Goal: Task Accomplishment & Management: Use online tool/utility

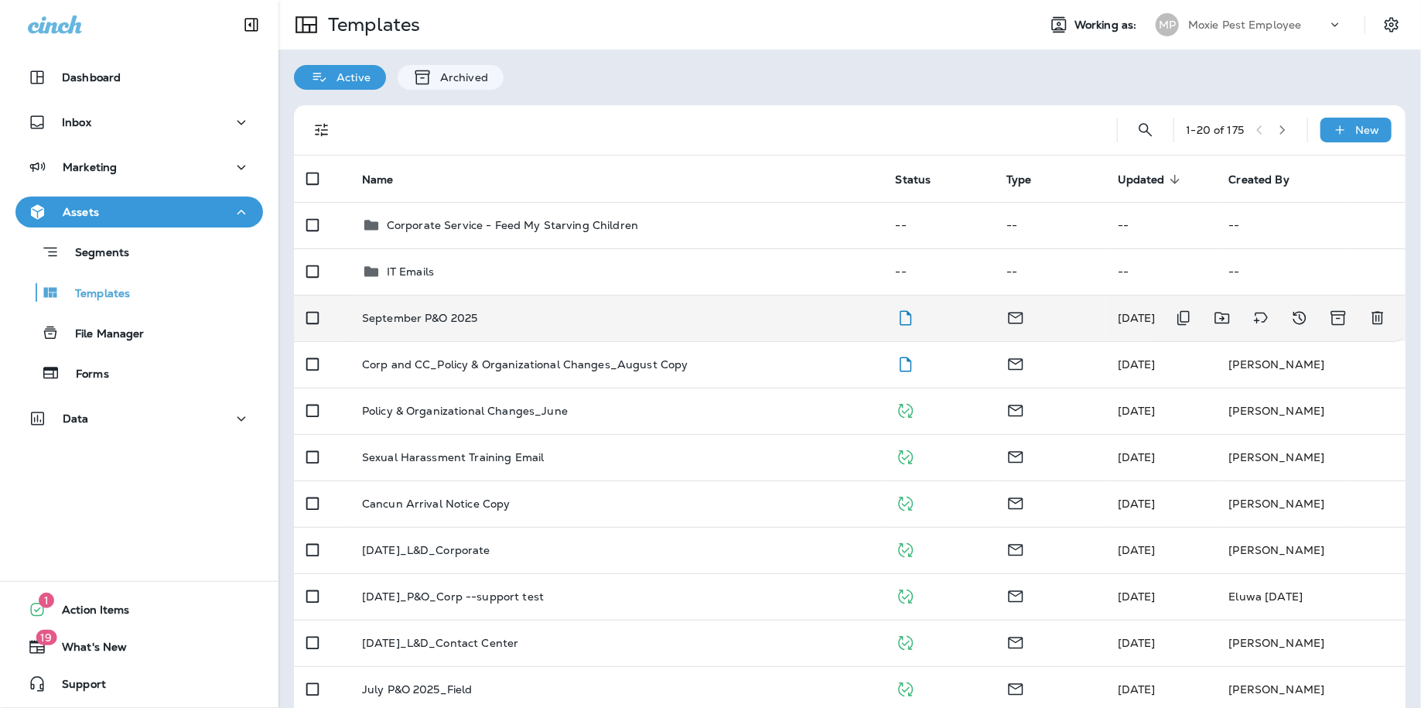
scroll to position [39, 0]
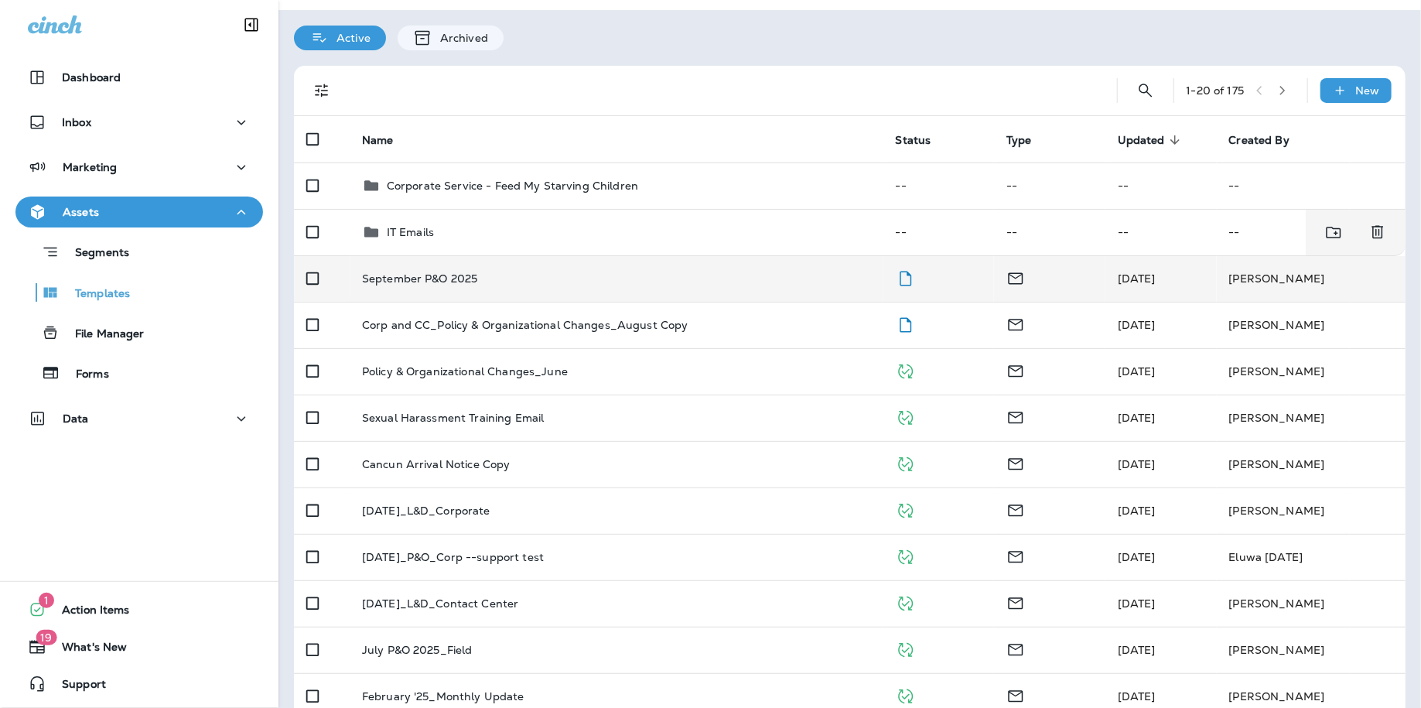
click at [512, 273] on div "September P&O 2025" at bounding box center [616, 278] width 509 height 12
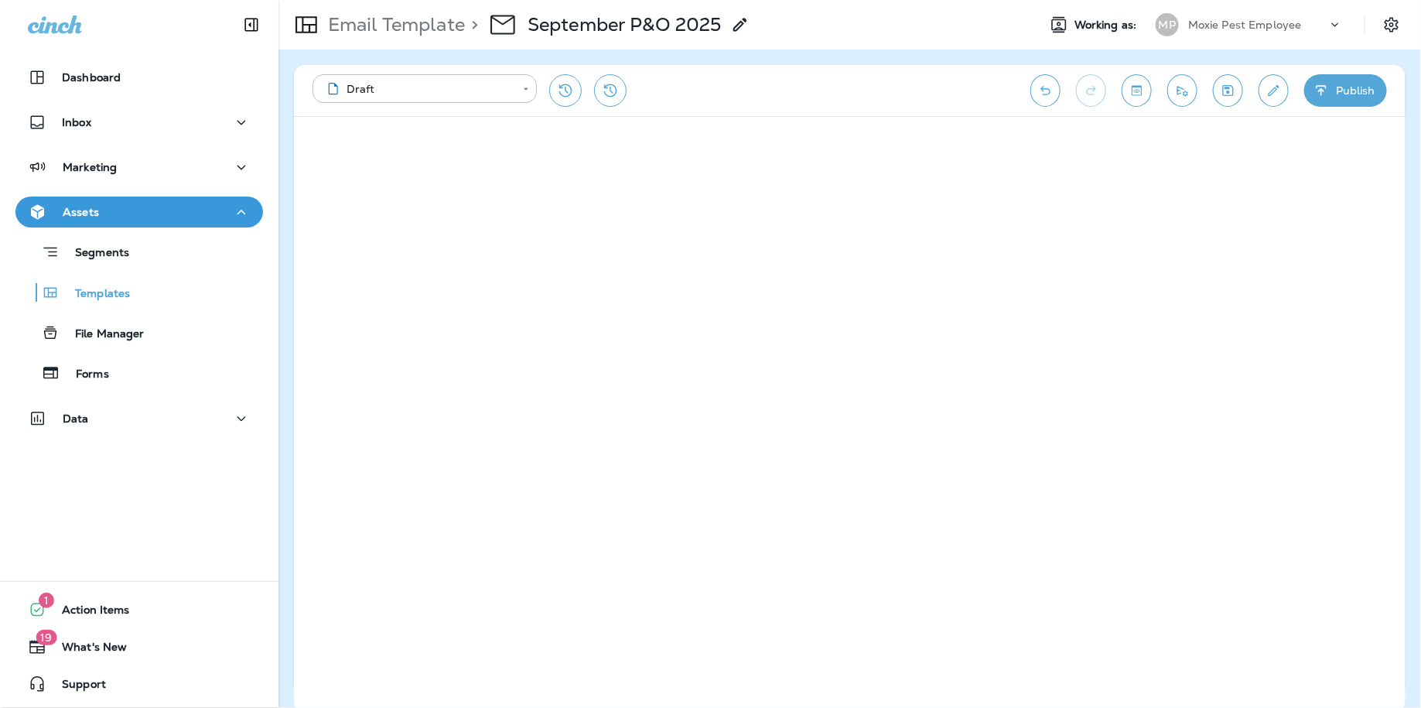
click at [1227, 91] on icon "Save" at bounding box center [1228, 90] width 11 height 11
click at [912, 32] on div "Email Template > September P&O 2025" at bounding box center [651, 24] width 746 height 43
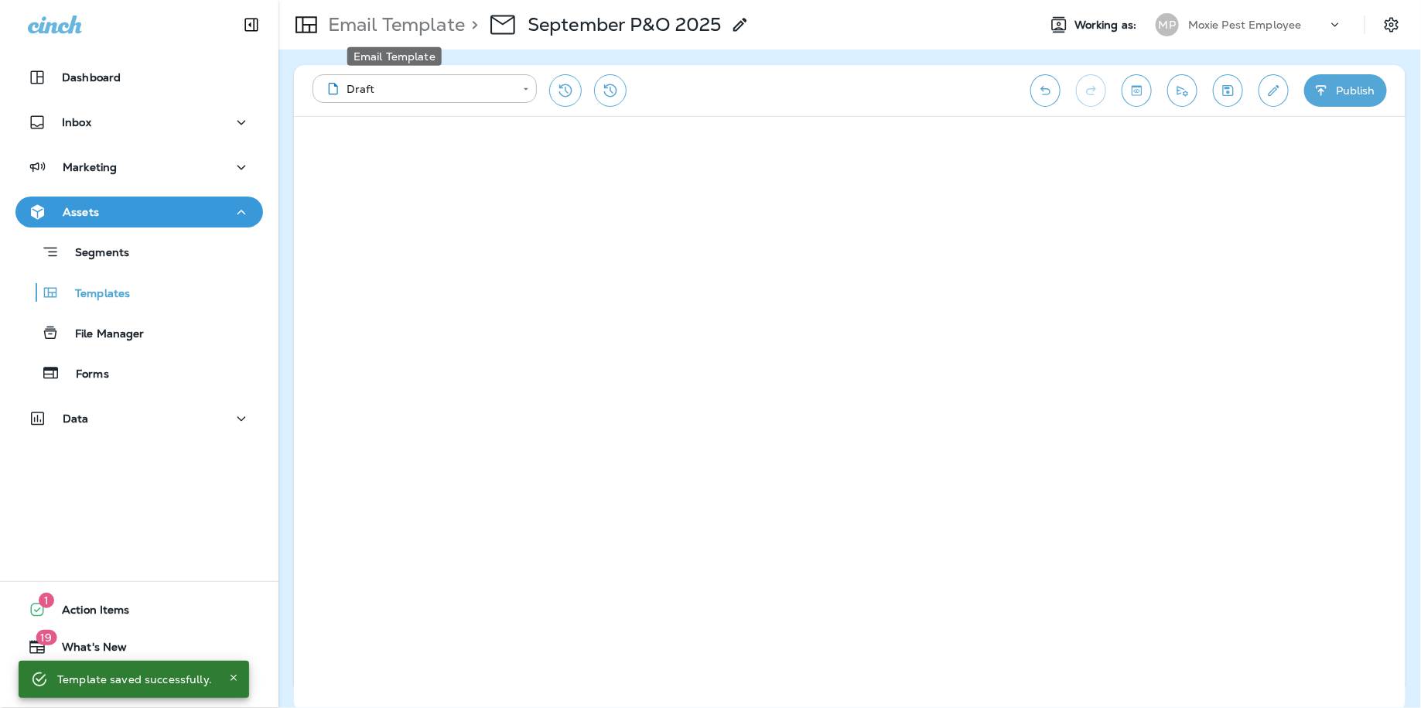
click at [398, 33] on p "Email Template" at bounding box center [393, 24] width 143 height 23
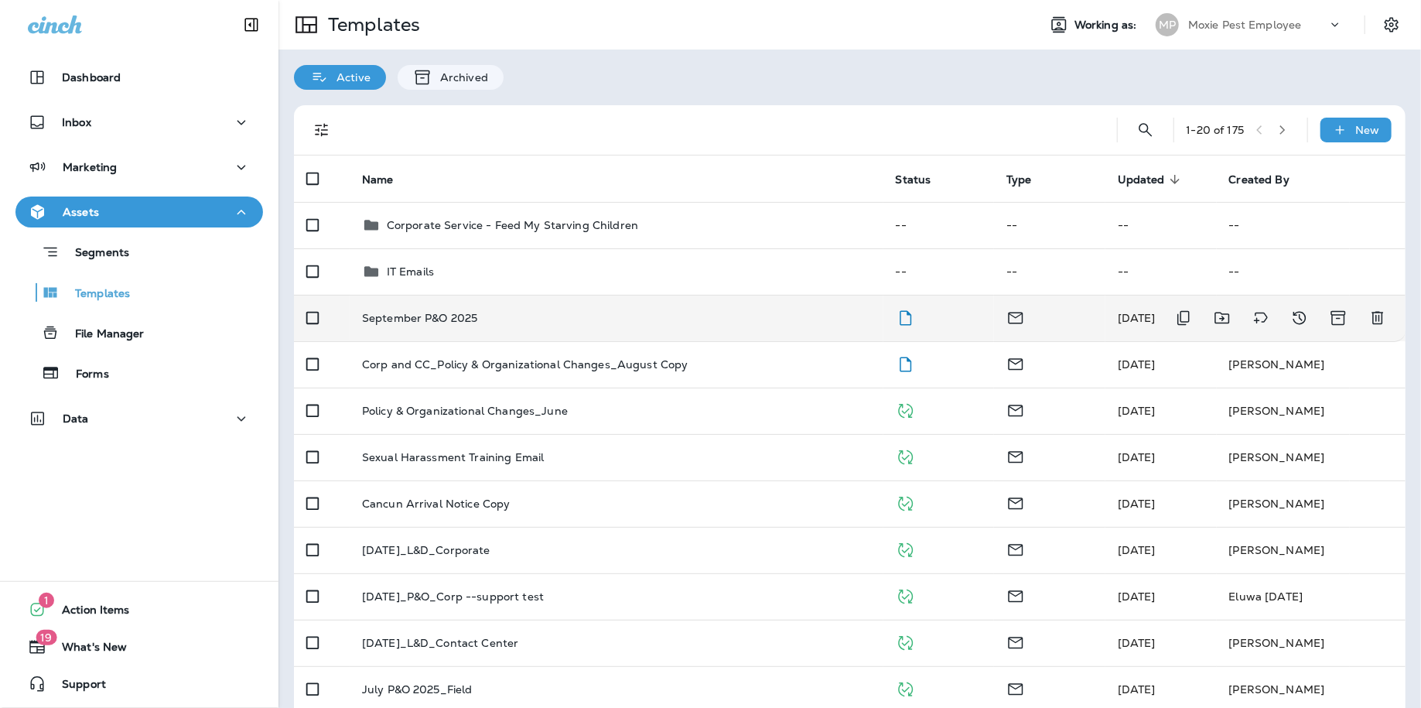
click at [427, 328] on td "September P&O 2025" at bounding box center [617, 318] width 534 height 46
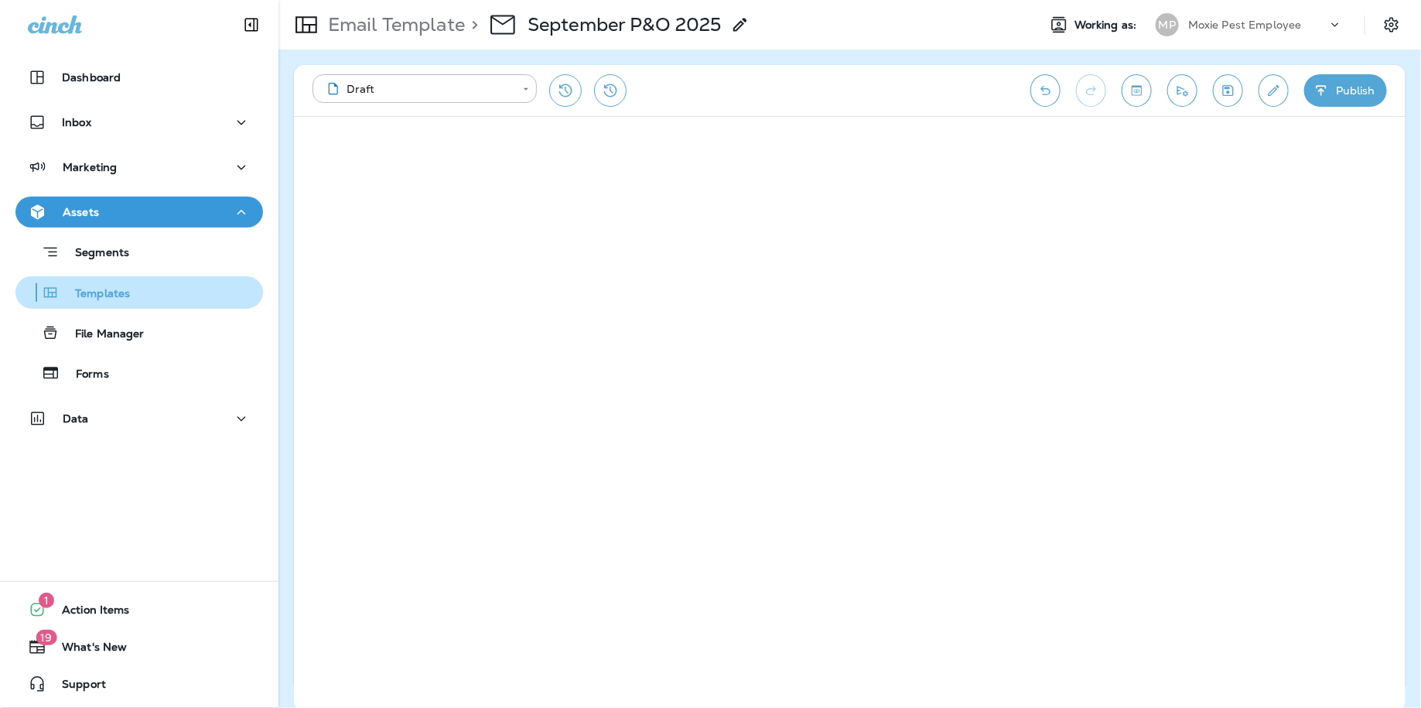
click at [88, 288] on p "Templates" at bounding box center [95, 294] width 70 height 15
